Goal: Communication & Community: Answer question/provide support

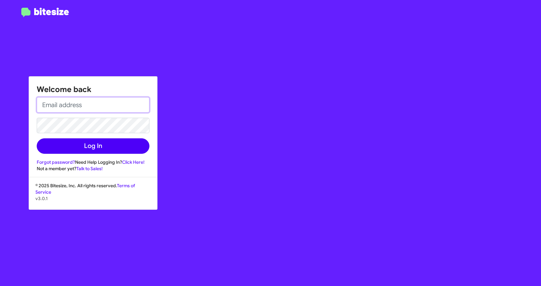
type input "[EMAIL_ADDRESS][DOMAIN_NAME]"
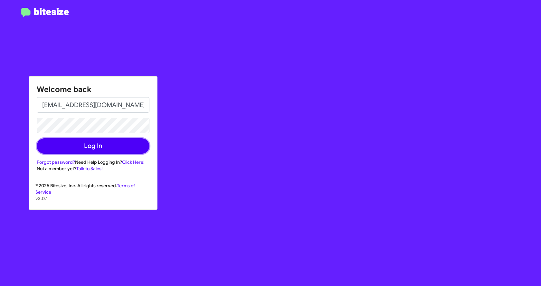
click at [100, 148] on button "Log In" at bounding box center [93, 145] width 113 height 15
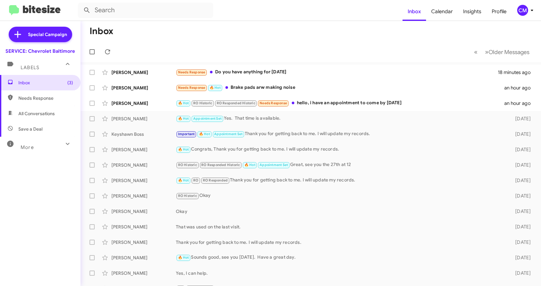
click at [31, 143] on div "More" at bounding box center [33, 145] width 57 height 12
click at [302, 104] on div "🔥 Hot RO Historic RO Responded Historic Needs Response hello, i have an appoint…" at bounding box center [343, 102] width 334 height 7
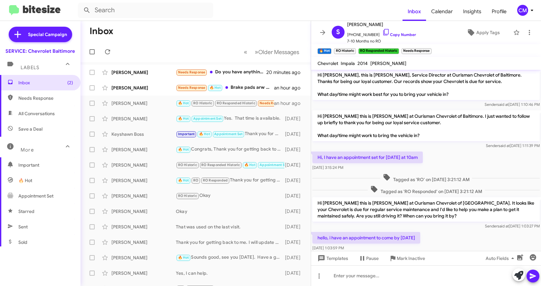
scroll to position [15, 0]
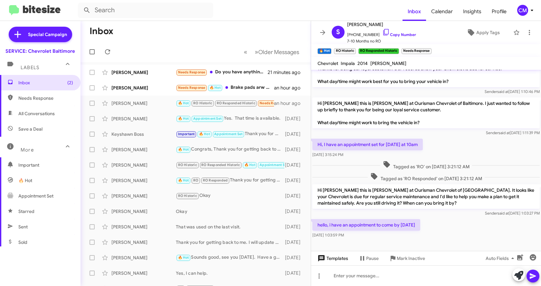
click at [325, 261] on icon at bounding box center [321, 259] width 8 height 8
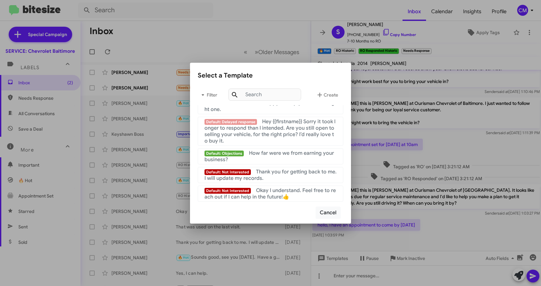
scroll to position [432, 0]
click at [296, 177] on div "Default: Not Interested Thank you for getting back to me. I will update my reco…" at bounding box center [270, 175] width 132 height 13
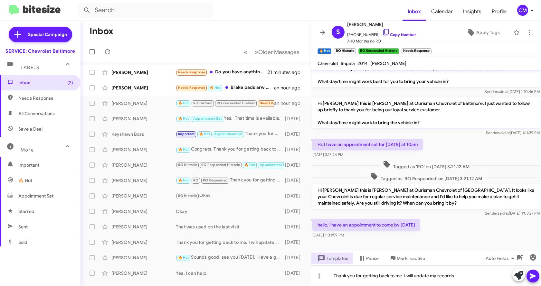
click at [529, 280] on icon at bounding box center [533, 276] width 8 height 8
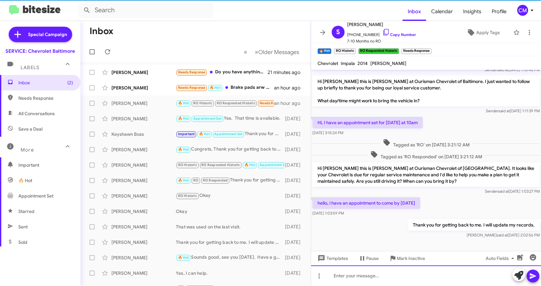
scroll to position [38, 0]
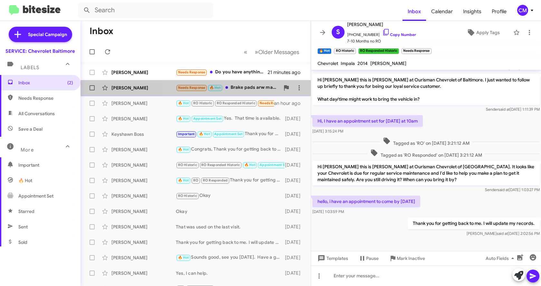
click at [243, 89] on div "Needs Response 🔥 Hot Brake pads arw making noise" at bounding box center [228, 87] width 104 height 7
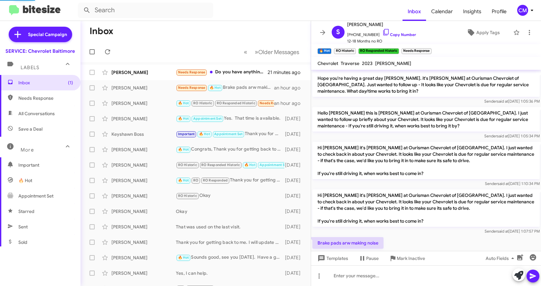
scroll to position [48, 0]
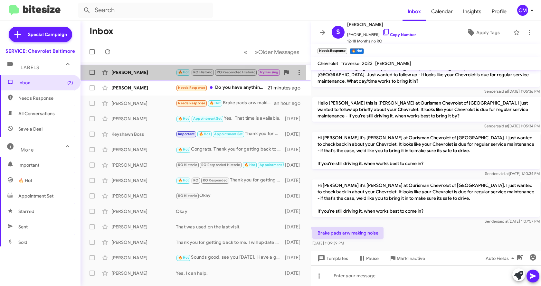
click at [153, 74] on div "[PERSON_NAME]" at bounding box center [143, 72] width 64 height 6
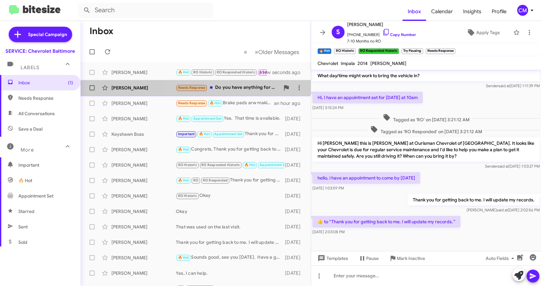
click at [232, 91] on div "Needs Response Do you have anything for [DATE]" at bounding box center [228, 87] width 104 height 7
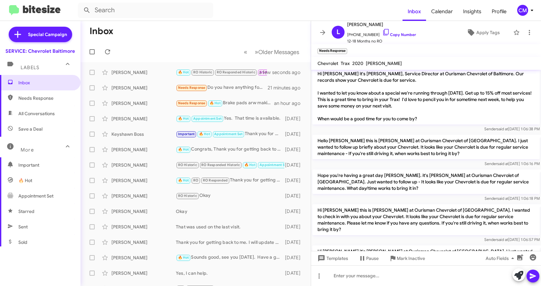
scroll to position [343, 0]
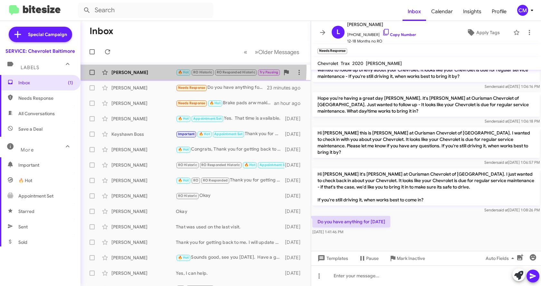
click at [145, 67] on div "[PERSON_NAME] 🔥 Hot RO Historic RO Responded Historic Try Pausing Needs Respons…" at bounding box center [196, 72] width 220 height 13
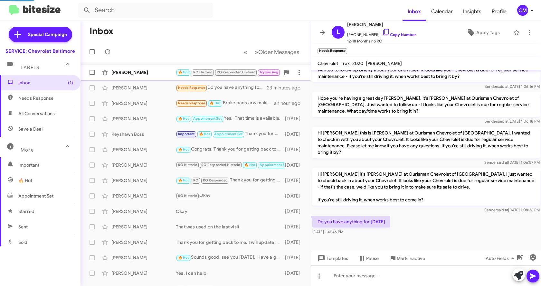
scroll to position [85, 0]
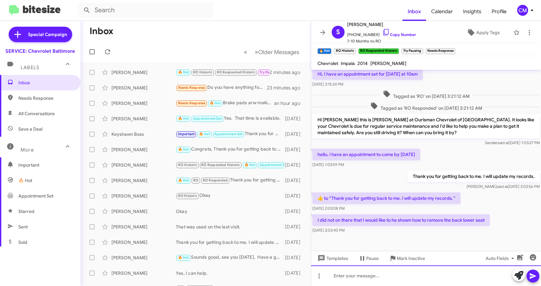
click at [383, 278] on div at bounding box center [426, 276] width 230 height 21
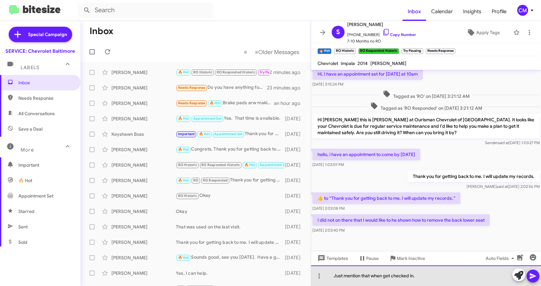
click at [384, 275] on div "Just mention that when get checked in." at bounding box center [426, 276] width 230 height 21
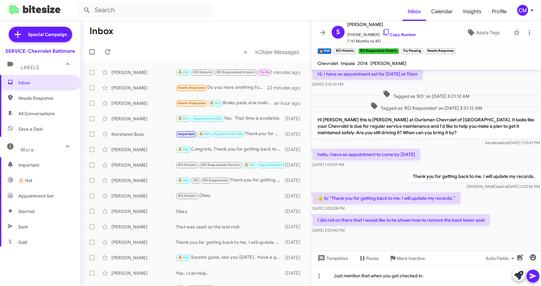
click at [531, 274] on icon at bounding box center [533, 276] width 6 height 5
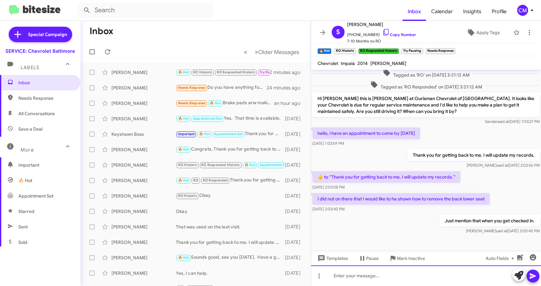
scroll to position [109, 0]
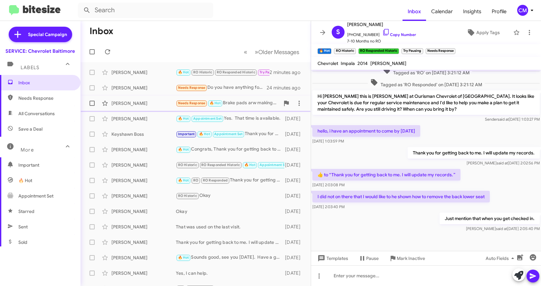
click at [245, 104] on div "Needs Response 🔥 Hot Brake pads arw making noise" at bounding box center [228, 102] width 104 height 7
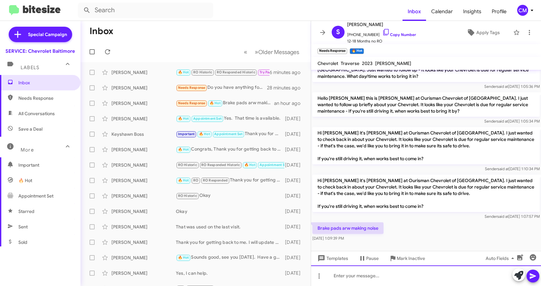
click at [389, 277] on div at bounding box center [426, 276] width 230 height 21
click at [532, 276] on icon at bounding box center [533, 276] width 6 height 5
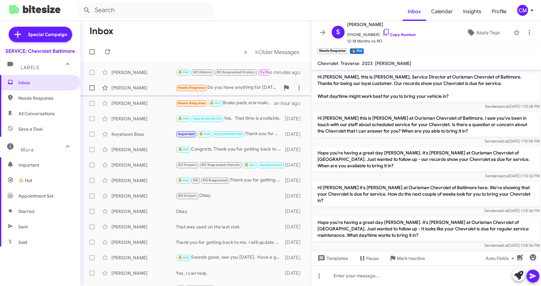
click at [227, 85] on div "Needs Response Do you have anything for [DATE]" at bounding box center [228, 87] width 104 height 7
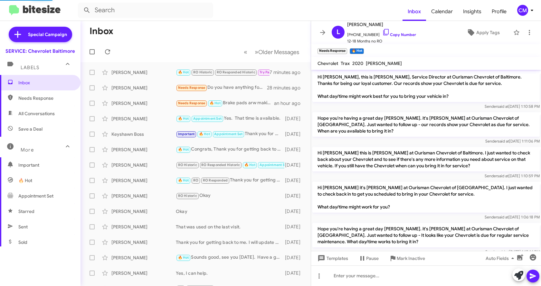
scroll to position [343, 0]
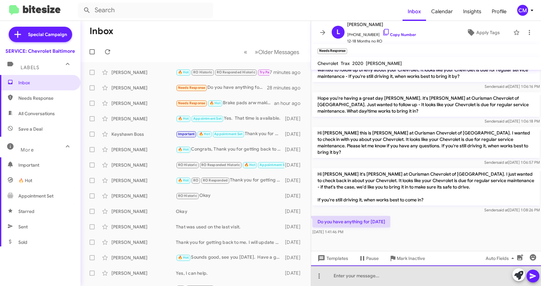
click at [379, 278] on div at bounding box center [426, 276] width 230 height 21
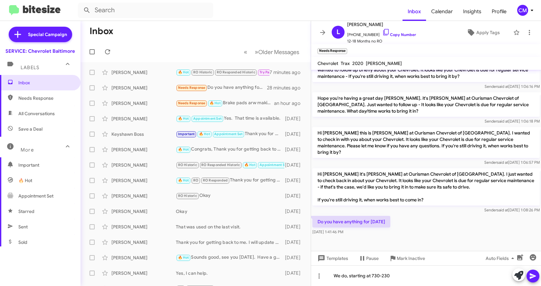
click at [532, 275] on icon at bounding box center [533, 276] width 6 height 5
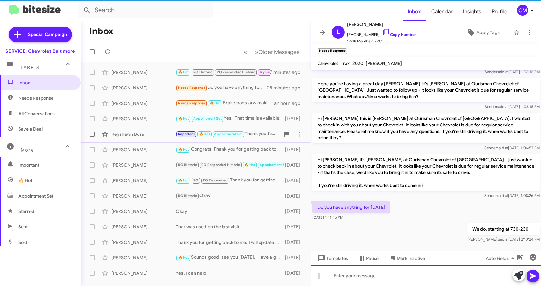
scroll to position [367, 0]
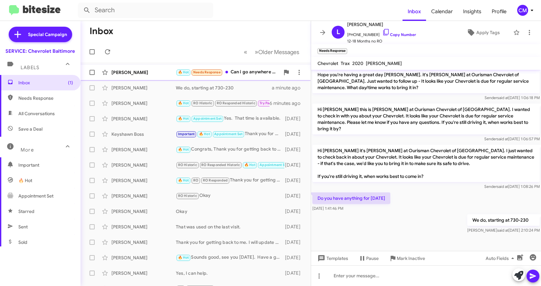
click at [246, 72] on div "🔥 Hot Needs Response Can i go anywhere in [GEOGRAPHIC_DATA]" at bounding box center [228, 72] width 104 height 7
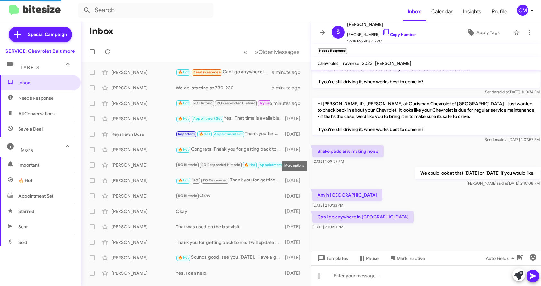
scroll to position [230, 0]
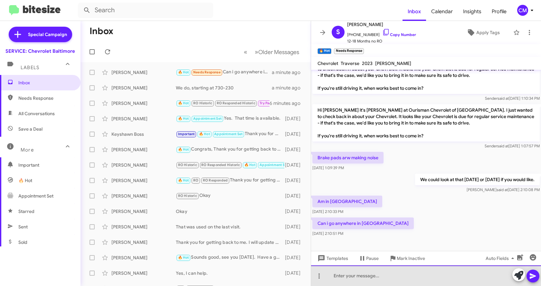
click at [344, 279] on div at bounding box center [426, 276] width 230 height 21
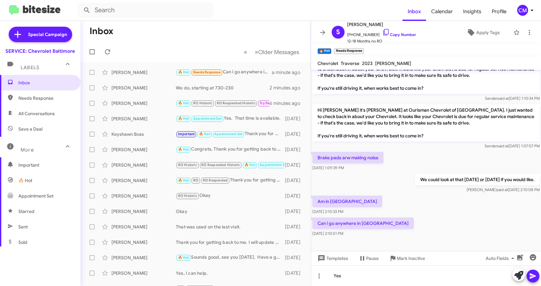
click at [531, 276] on icon at bounding box center [533, 276] width 8 height 8
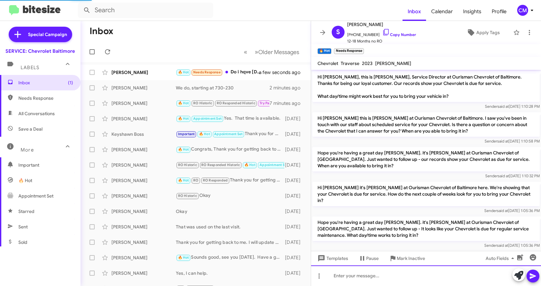
scroll to position [277, 0]
